Goal: Information Seeking & Learning: Learn about a topic

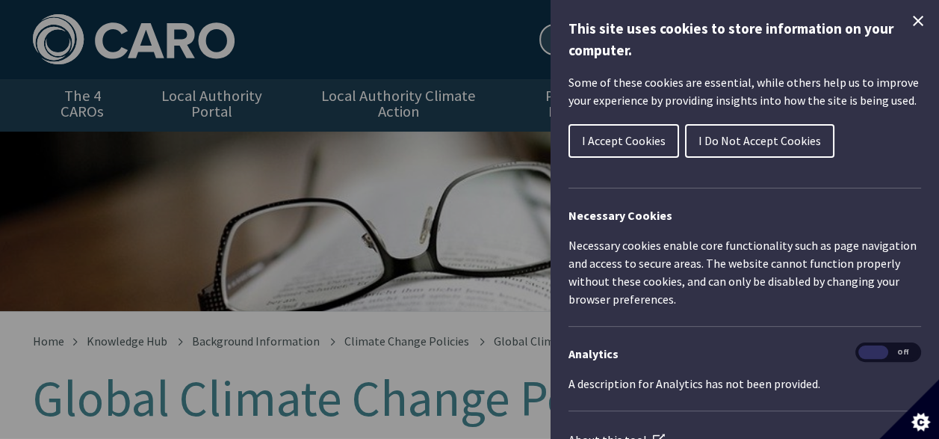
click at [627, 138] on span "I Accept Cookies" at bounding box center [624, 140] width 84 height 15
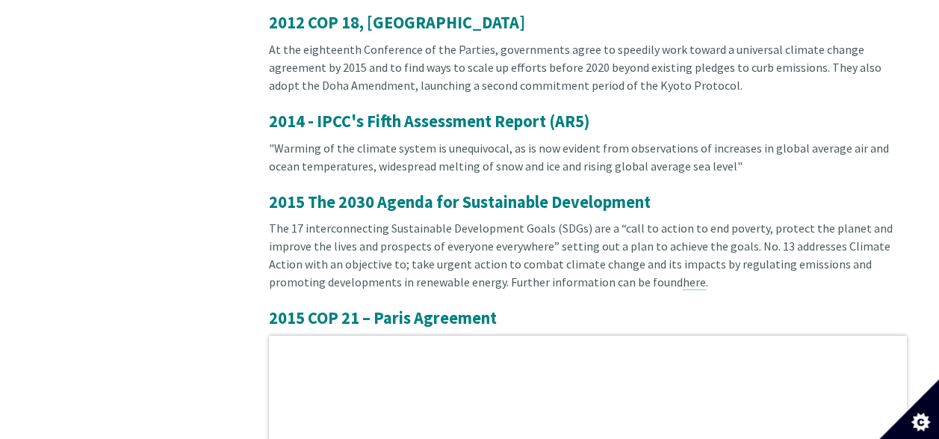
scroll to position [2189, 0]
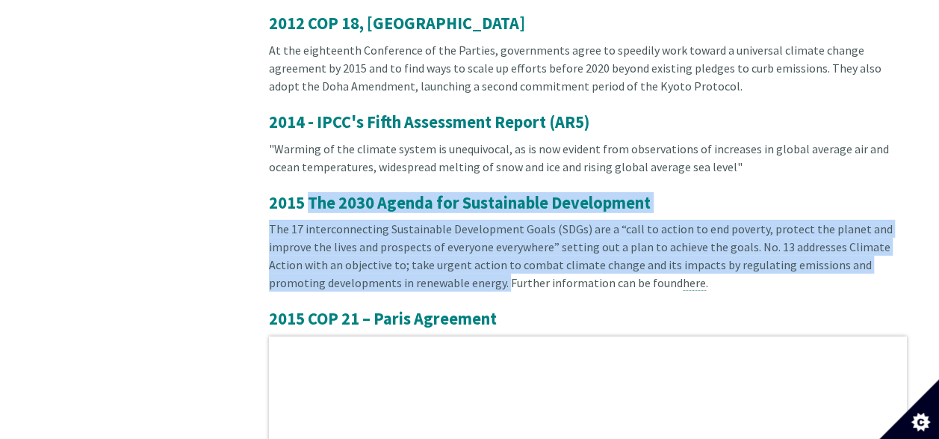
drag, startPoint x: 309, startPoint y: 185, endPoint x: 448, endPoint y: 255, distance: 154.7
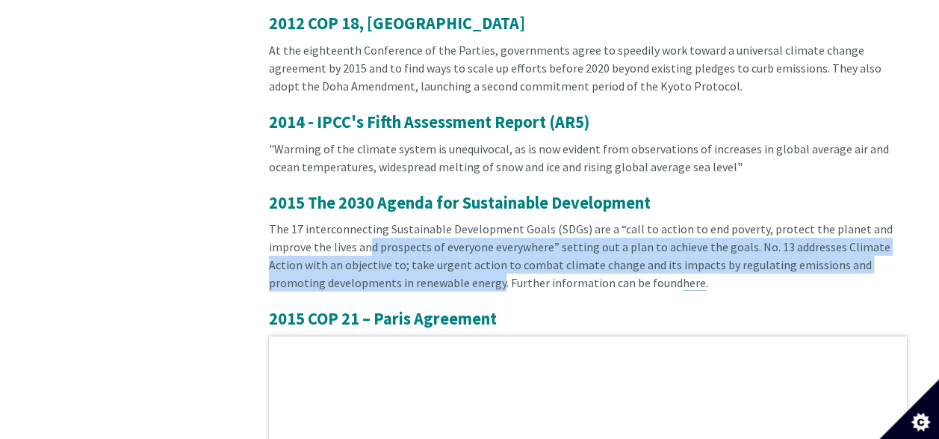
drag, startPoint x: 448, startPoint y: 255, endPoint x: 337, endPoint y: 214, distance: 118.0
click at [343, 220] on div "The 17 interconnecting Sustainable Development Goals (SDGs) are a “call to acti…" at bounding box center [588, 265] width 638 height 90
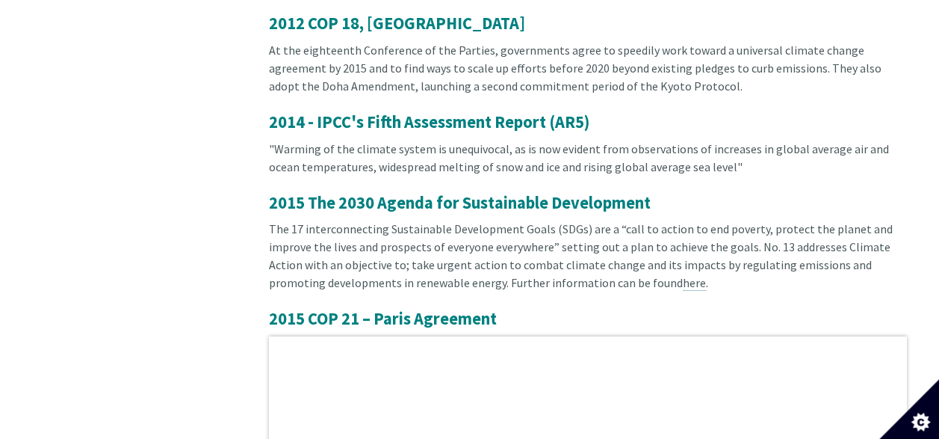
drag, startPoint x: 337, startPoint y: 214, endPoint x: 309, endPoint y: 179, distance: 45.2
click at [309, 192] on span "2015 The 2030 Agenda for Sustainable Development" at bounding box center [460, 202] width 382 height 21
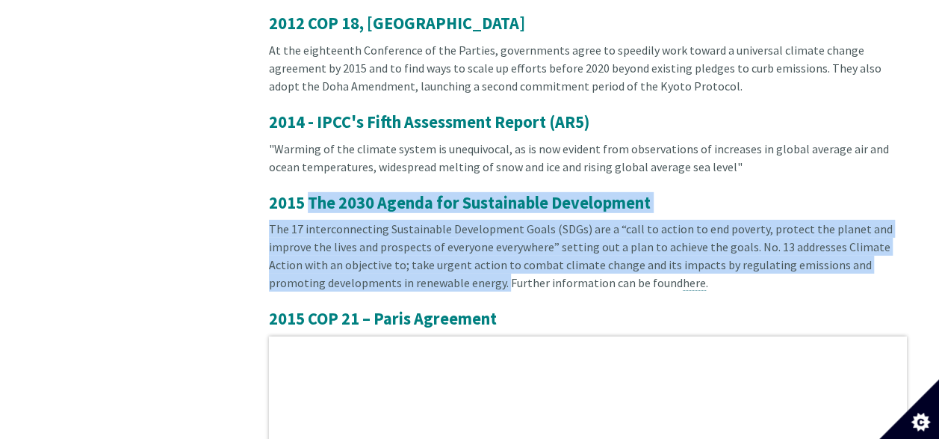
drag, startPoint x: 309, startPoint y: 181, endPoint x: 447, endPoint y: 272, distance: 165.6
copy article "The 2030 Agenda for Sustainable Development The 17 interconnecting Sustainable …"
click at [622, 236] on div "The 17 interconnecting Sustainable Development Goals (SDGs) are a “call to acti…" at bounding box center [588, 265] width 638 height 90
